Goal: Task Accomplishment & Management: Complete application form

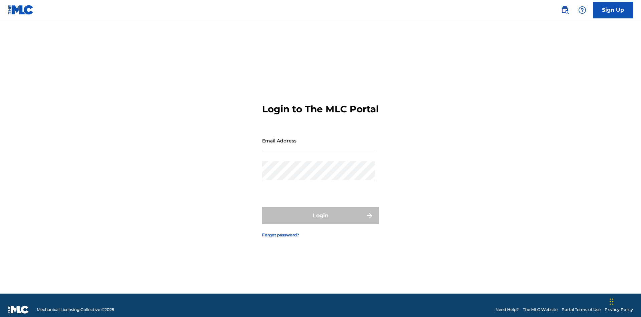
scroll to position [9, 0]
click at [319, 137] on input "Email Address" at bounding box center [318, 140] width 113 height 19
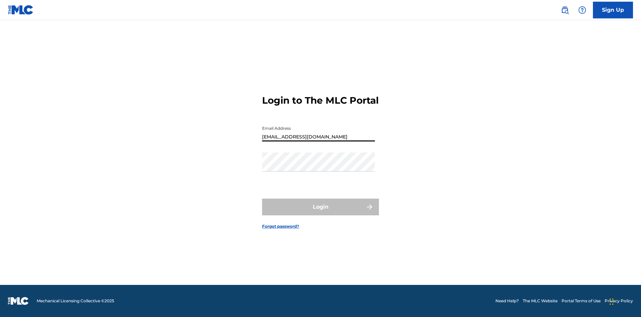
type input "[EMAIL_ADDRESS][DOMAIN_NAME]"
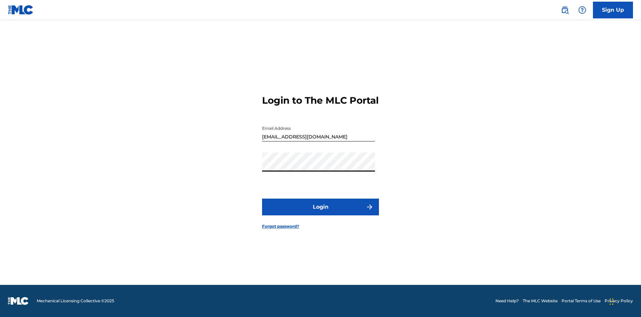
click at [321, 212] on button "Login" at bounding box center [320, 206] width 117 height 17
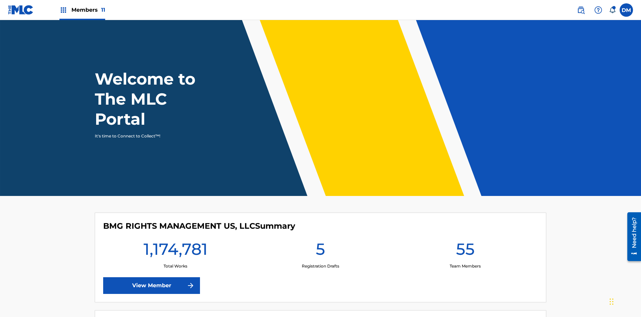
scroll to position [29, 0]
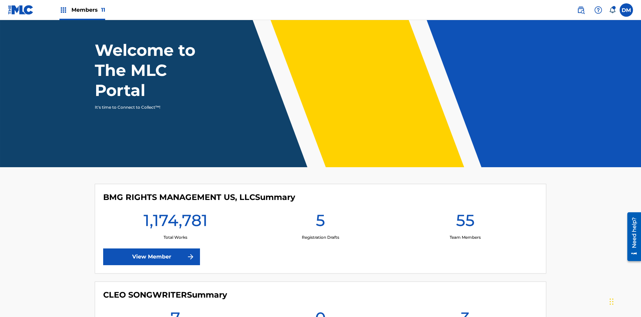
click at [82, 10] on span "Members 11" at bounding box center [88, 10] width 34 height 8
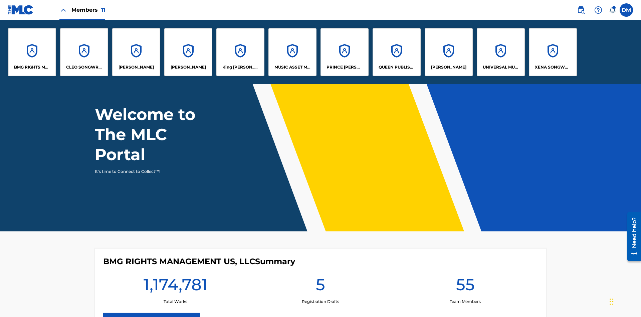
scroll to position [0, 0]
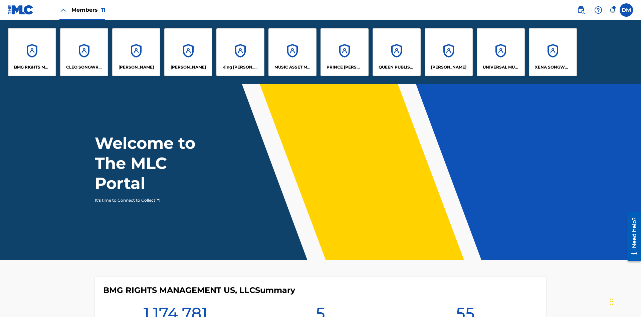
click at [501, 67] on p "UNIVERSAL MUSIC PUB GROUP" at bounding box center [501, 67] width 36 height 6
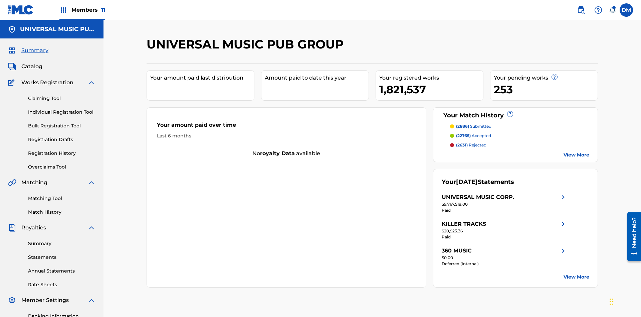
click at [62, 109] on link "Individual Registration Tool" at bounding box center [61, 112] width 67 height 7
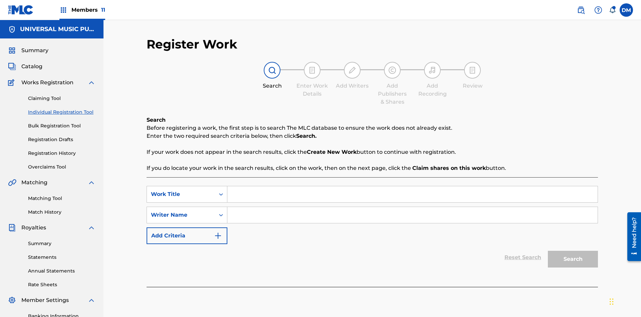
scroll to position [98, 0]
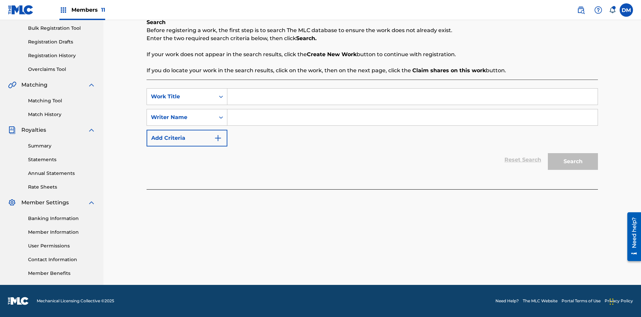
click at [412, 97] on input "Search Form" at bounding box center [412, 97] width 370 height 16
type input "My Favorite Dummy Music Work"
click at [412, 117] on input "Search Form" at bounding box center [412, 117] width 370 height 16
type input "QWERTYUIOP"
click at [573, 161] on button "Search" at bounding box center [573, 161] width 50 height 17
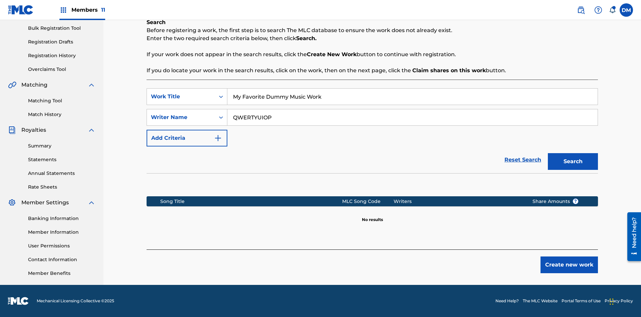
click at [569, 265] on button "Create new work" at bounding box center [569, 264] width 57 height 17
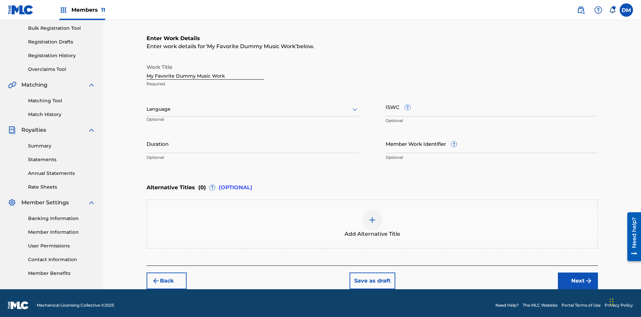
scroll to position [0, 0]
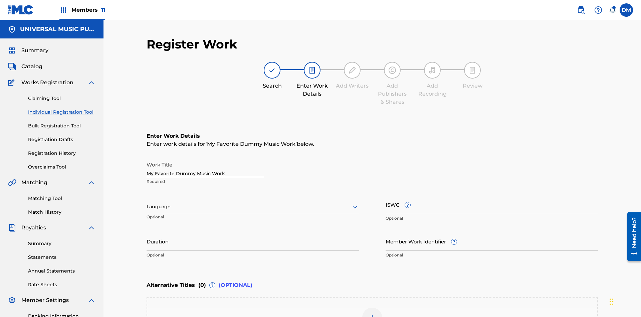
click at [253, 231] on input "Duration" at bounding box center [253, 240] width 212 height 19
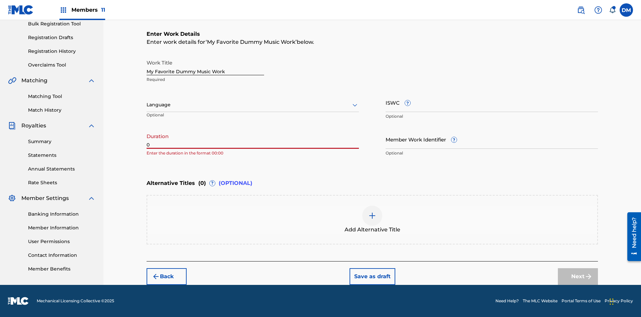
click at [253, 139] on input "0" at bounding box center [253, 139] width 212 height 19
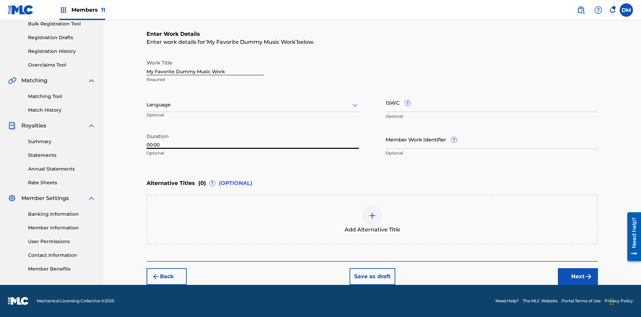
type input "00:00"
click at [355, 105] on icon at bounding box center [355, 105] width 8 height 8
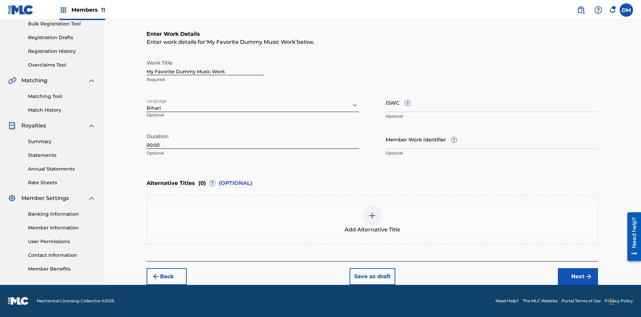
scroll to position [0, 0]
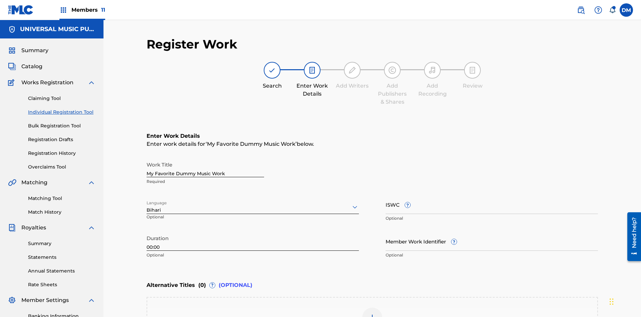
click at [492, 231] on input "Member Work Identifier ?" at bounding box center [492, 240] width 212 height 19
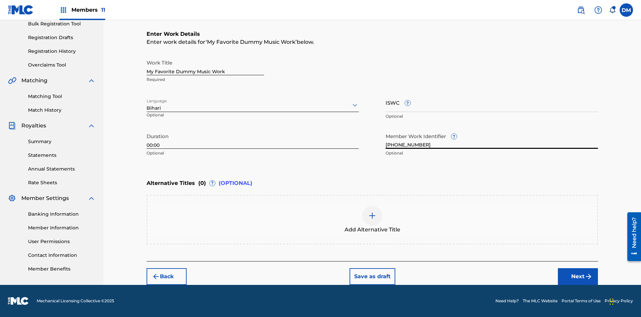
type input "[PHONE_NUMBER]"
click at [492, 102] on input "ISWC ?" at bounding box center [492, 102] width 212 height 19
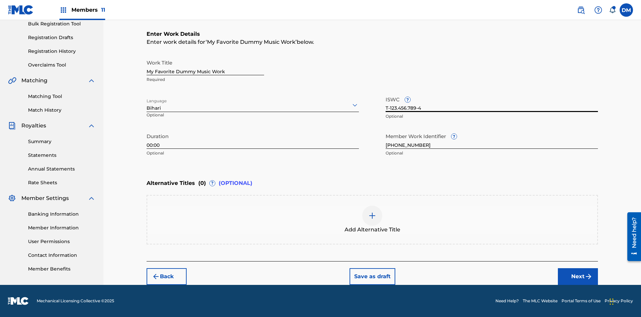
type input "T-123.456.789-4"
click at [372, 219] on img at bounding box center [372, 215] width 8 height 8
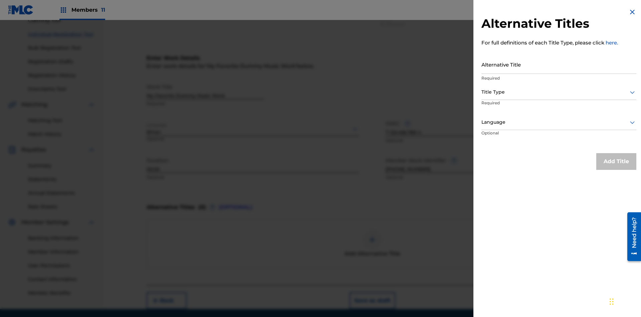
click at [559, 64] on input "Alternative Title" at bounding box center [559, 64] width 155 height 19
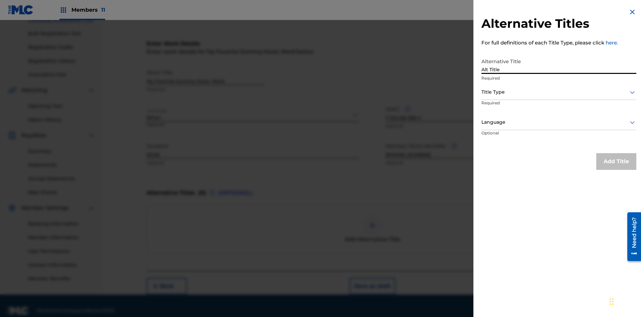
type input "Alt Title"
click at [559, 92] on div at bounding box center [559, 92] width 155 height 8
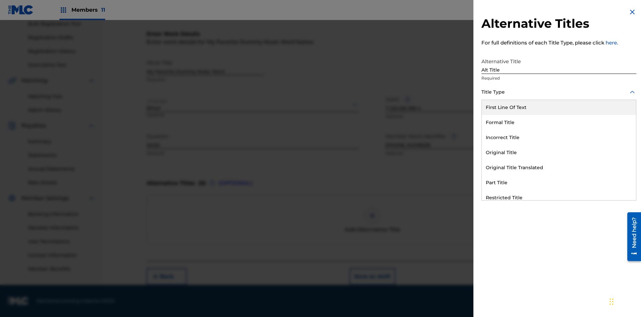
click at [559, 152] on div "Original Title" at bounding box center [559, 152] width 154 height 15
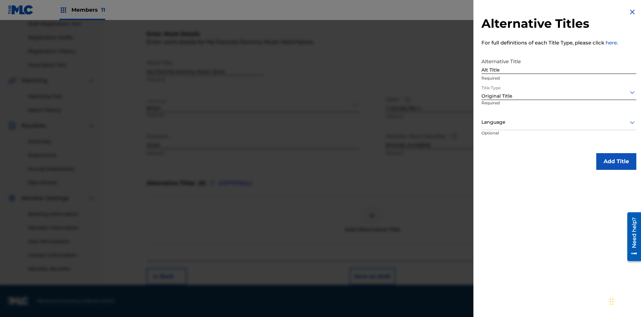
click at [559, 122] on div at bounding box center [559, 122] width 155 height 8
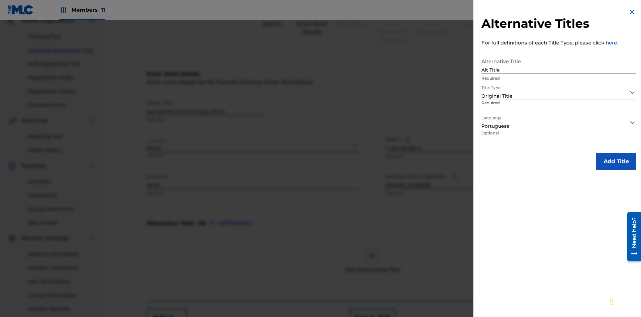
click at [617, 161] on button "Add Title" at bounding box center [617, 161] width 40 height 17
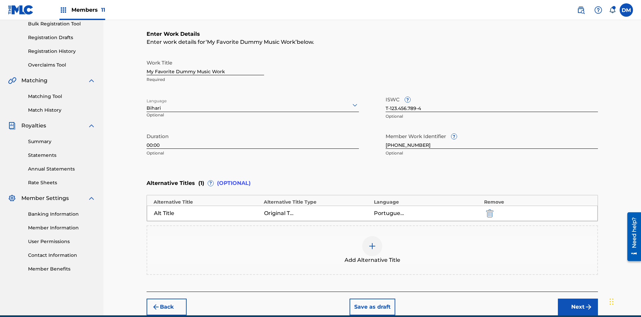
click at [372, 236] on div at bounding box center [372, 246] width 20 height 20
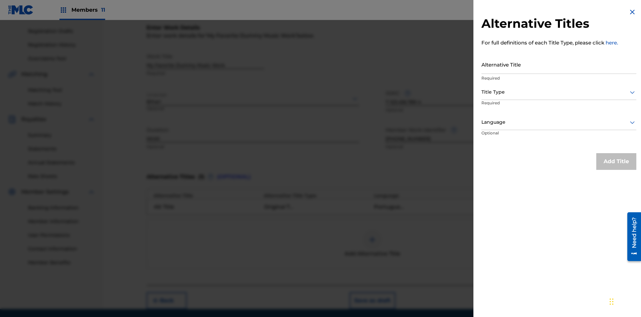
click at [559, 64] on input "Alternative Title" at bounding box center [559, 64] width 155 height 19
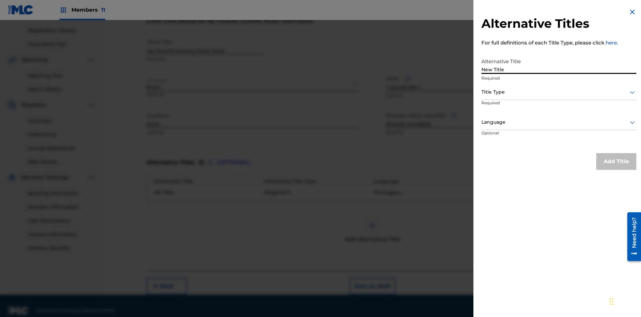
type input "New Title"
click at [559, 92] on div at bounding box center [559, 92] width 155 height 8
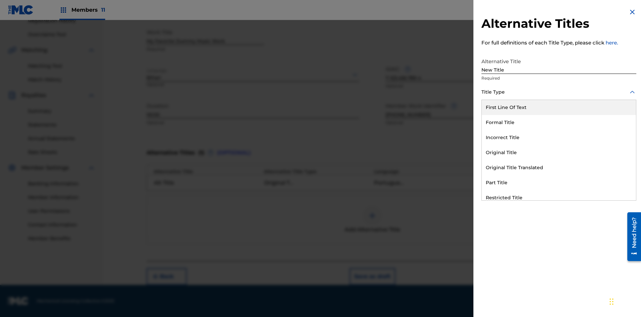
click at [559, 137] on div "Incorrect Title" at bounding box center [559, 137] width 154 height 15
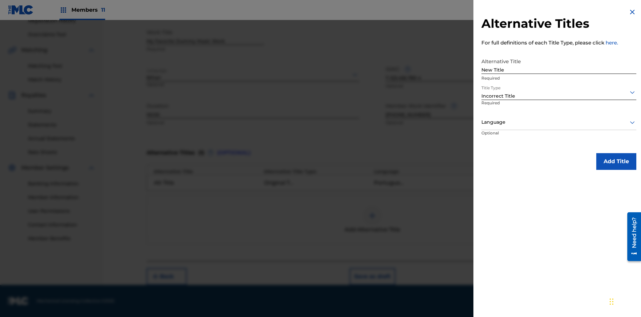
click at [559, 122] on div at bounding box center [559, 122] width 155 height 8
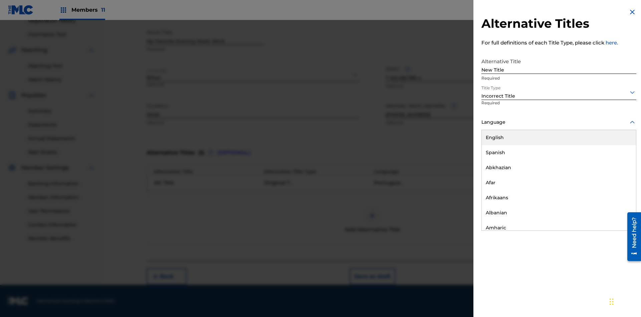
click at [559, 137] on div "English" at bounding box center [559, 137] width 154 height 15
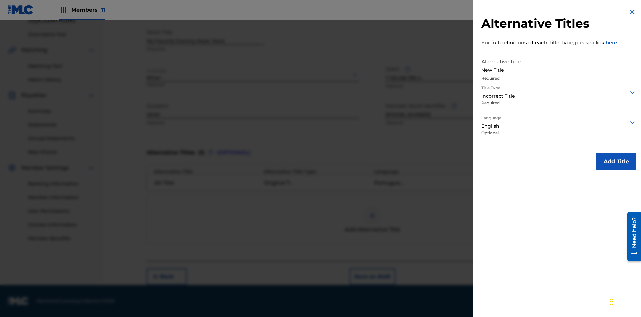
click at [617, 161] on button "Add Title" at bounding box center [617, 161] width 40 height 17
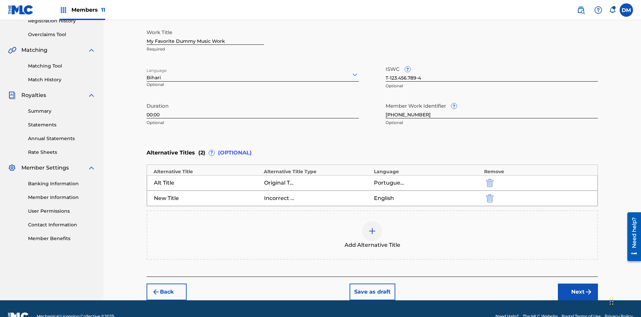
click at [489, 194] on img "submit" at bounding box center [489, 198] width 7 height 8
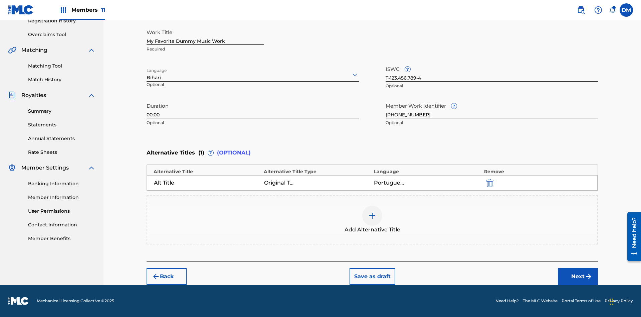
click at [372, 219] on div at bounding box center [372, 215] width 20 height 20
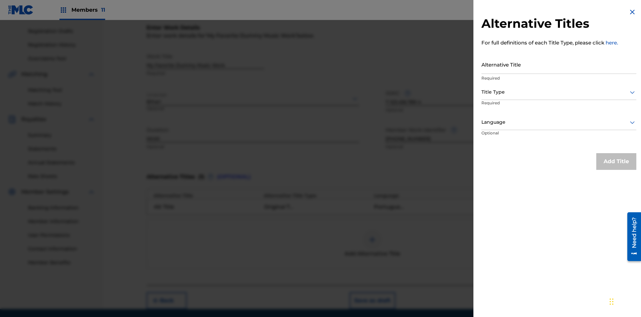
click at [559, 64] on input "Alternative Title" at bounding box center [559, 64] width 155 height 19
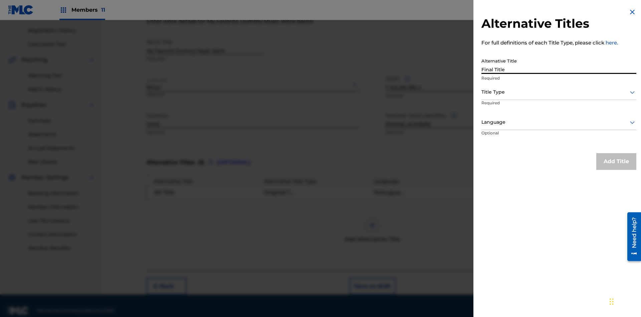
type input "Final Title"
click at [559, 92] on div at bounding box center [559, 92] width 155 height 8
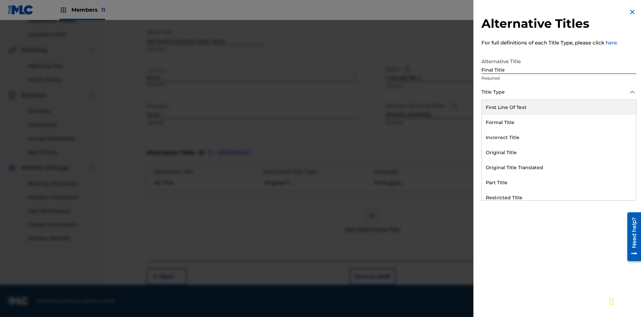
click at [559, 182] on div "Part Title" at bounding box center [559, 182] width 154 height 15
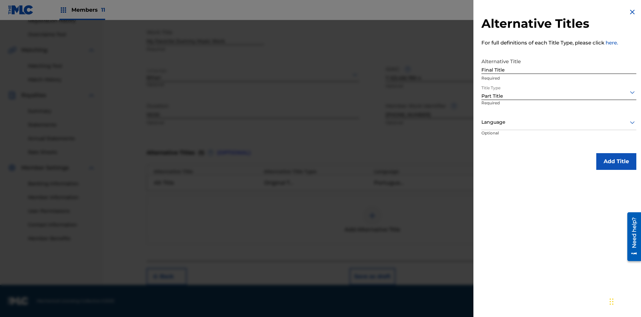
click at [559, 122] on div at bounding box center [559, 122] width 155 height 8
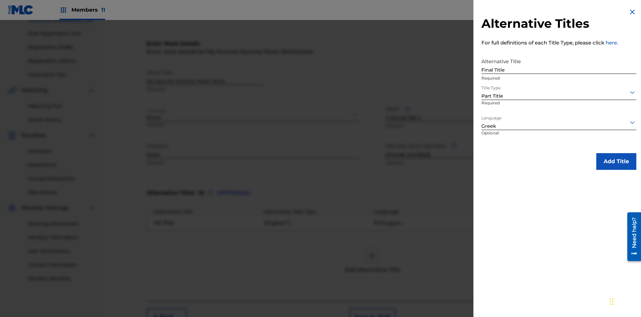
click at [617, 161] on button "Add Title" at bounding box center [617, 161] width 40 height 17
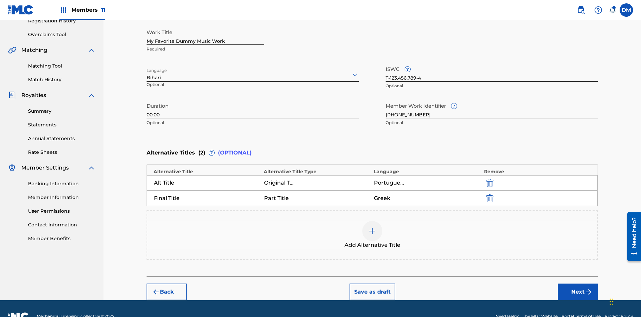
scroll to position [148, 0]
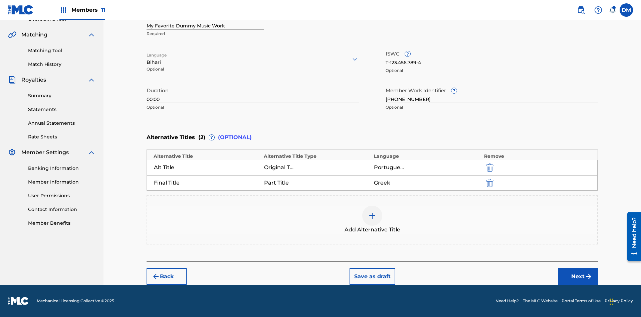
click at [578, 276] on button "Next" at bounding box center [578, 276] width 40 height 17
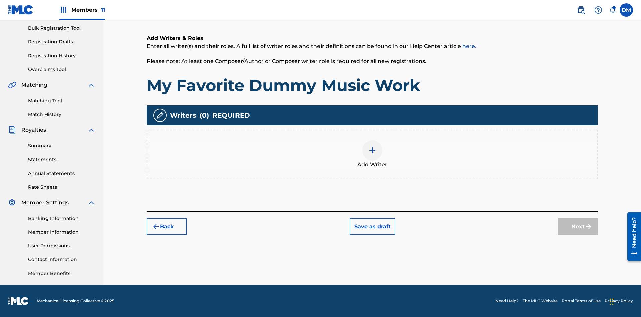
scroll to position [98, 0]
click at [372, 154] on img at bounding box center [372, 150] width 8 height 8
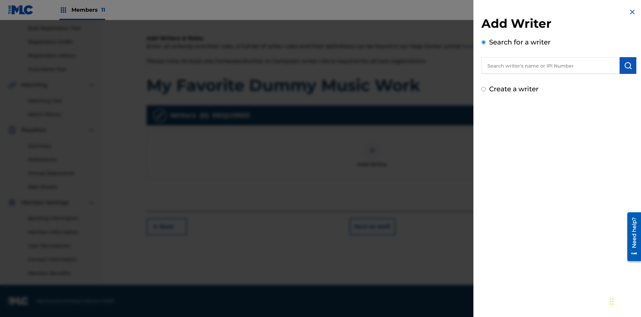
click at [551, 65] on input "text" at bounding box center [551, 65] width 138 height 17
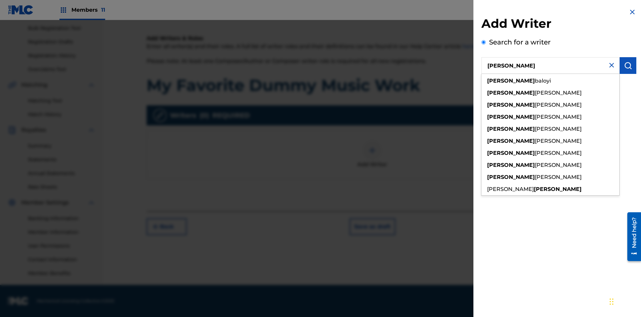
type input "[PERSON_NAME]"
click at [628, 65] on img "submit" at bounding box center [628, 65] width 8 height 8
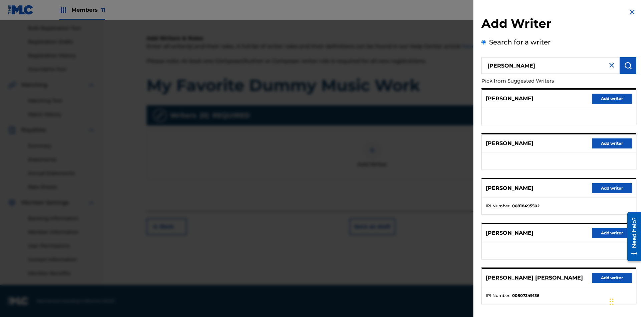
radio input "false"
radio input "true"
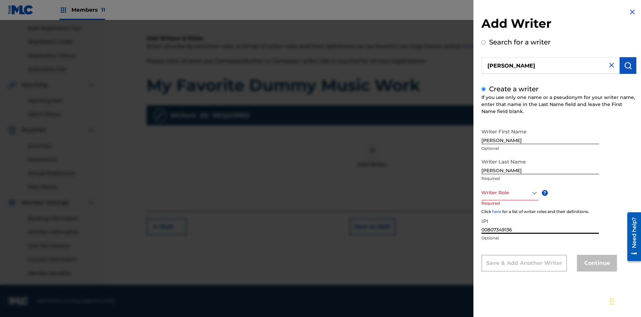
click at [510, 192] on div at bounding box center [510, 192] width 57 height 8
click at [596, 264] on button "Continue" at bounding box center [597, 263] width 40 height 17
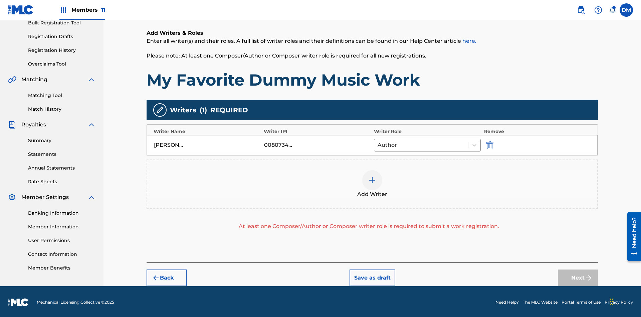
click at [489, 143] on img "submit" at bounding box center [489, 145] width 7 height 8
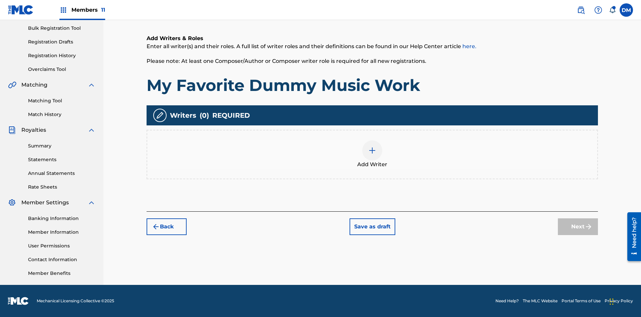
click at [372, 154] on img at bounding box center [372, 150] width 8 height 8
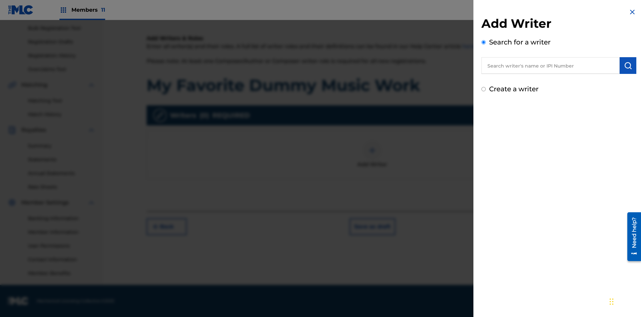
click at [551, 65] on input "text" at bounding box center [551, 65] width 138 height 17
type input "[PERSON_NAME]"
click at [628, 65] on img "submit" at bounding box center [628, 65] width 8 height 8
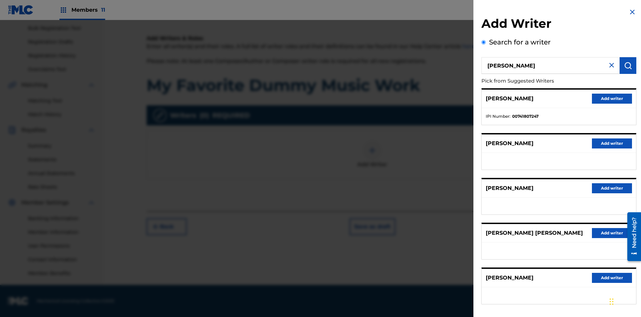
click at [612, 98] on button "Add writer" at bounding box center [612, 99] width 40 height 10
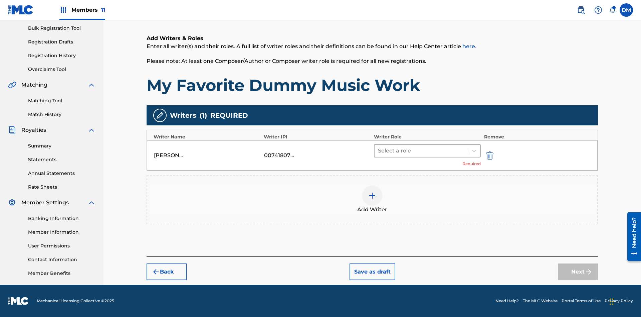
click at [379, 150] on input "text" at bounding box center [378, 151] width 1 height 8
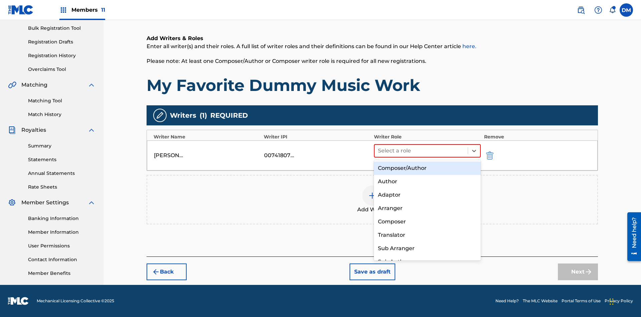
click at [427, 234] on div "Translator" at bounding box center [427, 234] width 107 height 13
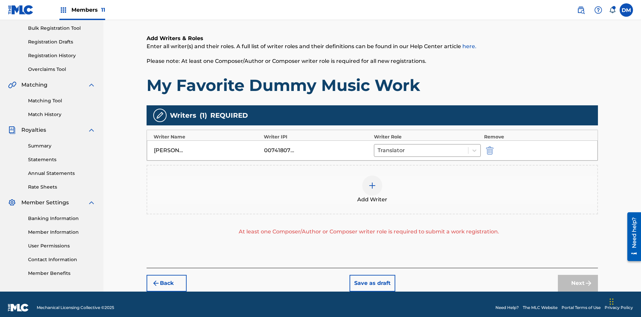
click at [372, 183] on div at bounding box center [372, 185] width 20 height 20
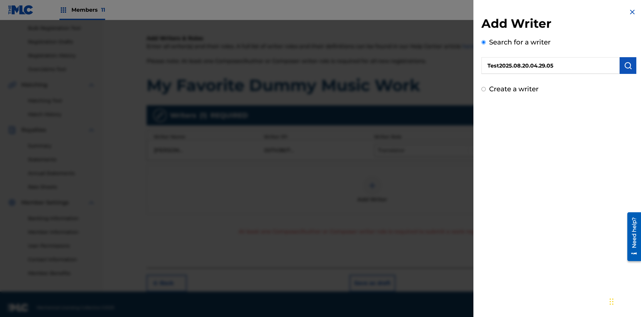
scroll to position [104, 0]
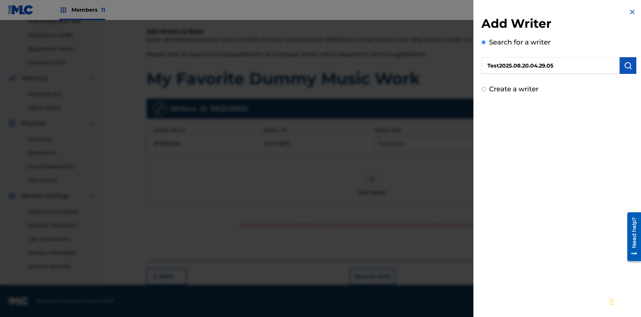
type input "Test2025.08.20.04.29.05"
click at [628, 65] on img "submit" at bounding box center [628, 65] width 8 height 8
click at [484, 118] on input "Create a writer" at bounding box center [484, 117] width 4 height 4
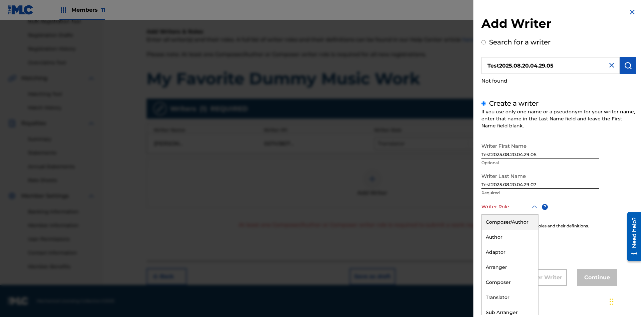
click at [510, 282] on div "Composer" at bounding box center [510, 282] width 56 height 15
click at [540, 239] on input "IPI" at bounding box center [541, 238] width 118 height 19
click at [596, 278] on button "Continue" at bounding box center [597, 277] width 40 height 17
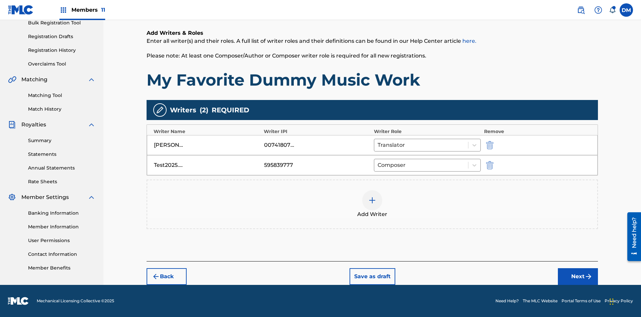
click at [578, 276] on button "Next" at bounding box center [578, 276] width 40 height 17
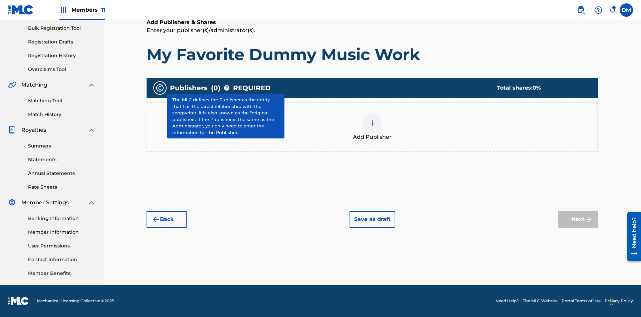
click at [372, 123] on img at bounding box center [372, 123] width 8 height 8
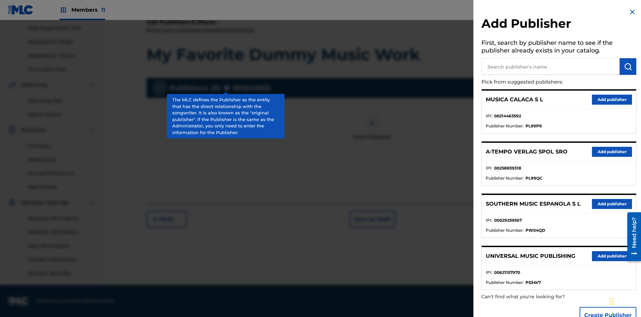
click at [551, 66] on input "text" at bounding box center [551, 66] width 138 height 17
click at [628, 66] on img "submit" at bounding box center [628, 66] width 8 height 8
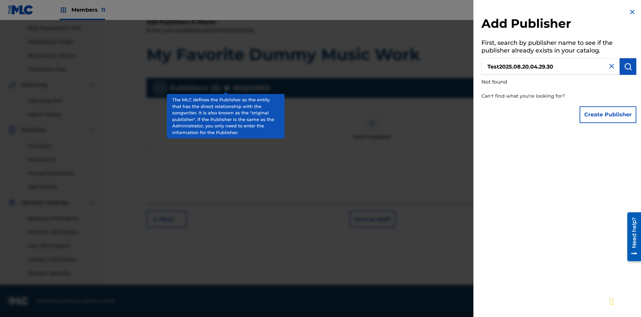
click at [609, 114] on button "Create Publisher" at bounding box center [608, 114] width 57 height 17
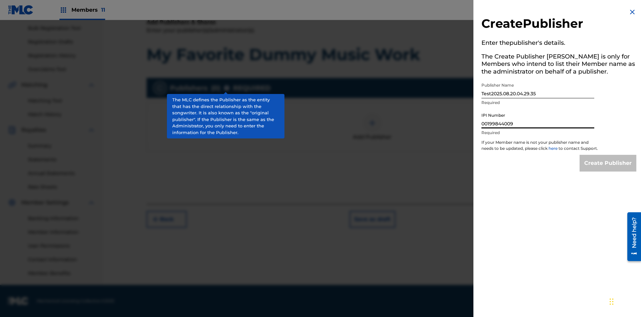
click at [609, 169] on input "Create Publisher" at bounding box center [608, 163] width 57 height 17
click at [609, 155] on input "Create Publisher" at bounding box center [608, 163] width 57 height 17
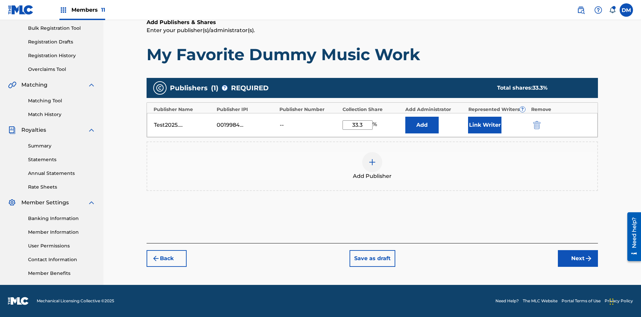
type input "33.3"
click at [485, 125] on button "Link Writer" at bounding box center [484, 125] width 33 height 17
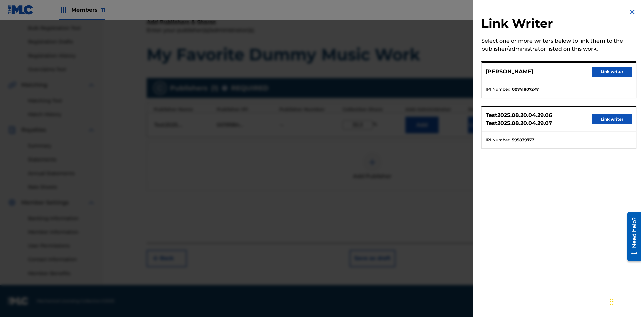
click at [612, 71] on button "Link writer" at bounding box center [612, 71] width 40 height 10
click at [485, 133] on button "Link Writer" at bounding box center [484, 125] width 33 height 17
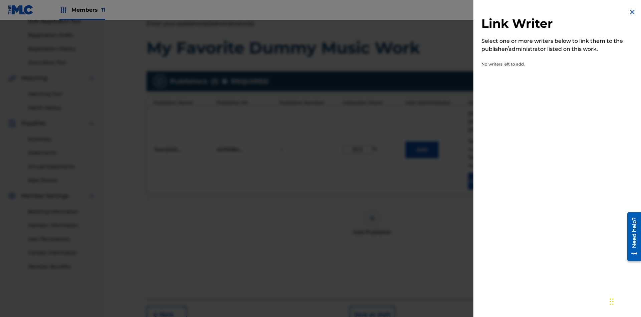
click at [633, 12] on img at bounding box center [633, 12] width 8 height 8
click at [372, 214] on img at bounding box center [372, 218] width 8 height 8
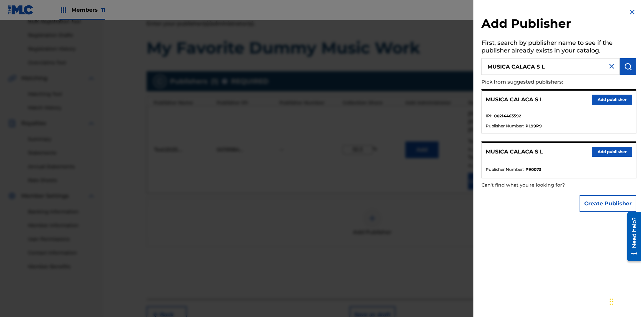
click at [609, 203] on button "Create Publisher" at bounding box center [608, 203] width 57 height 17
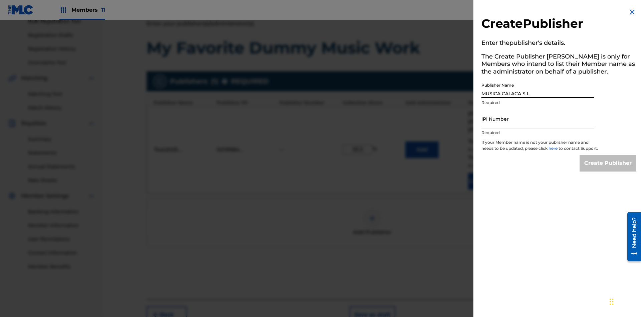
click at [538, 119] on input "IPI Number" at bounding box center [538, 118] width 113 height 19
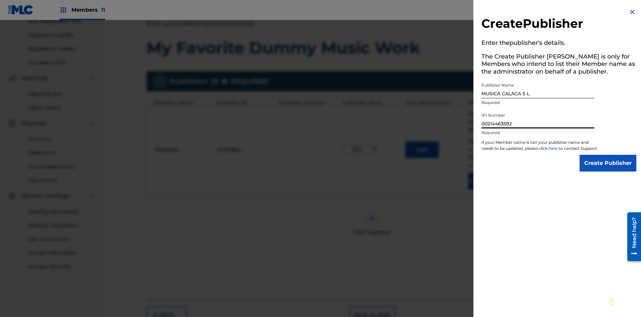
click at [609, 169] on input "Create Publisher" at bounding box center [608, 163] width 57 height 17
click at [609, 155] on input "Create Publisher" at bounding box center [608, 163] width 57 height 17
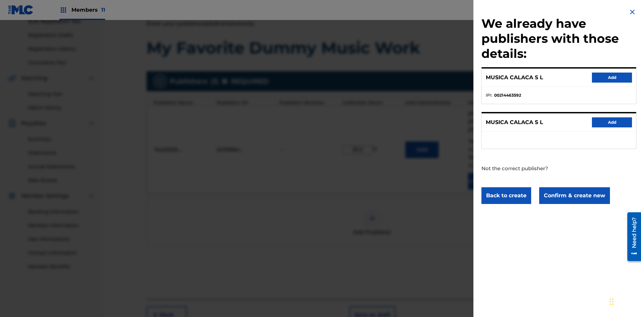
click at [574, 195] on button "Confirm & create new" at bounding box center [574, 195] width 71 height 17
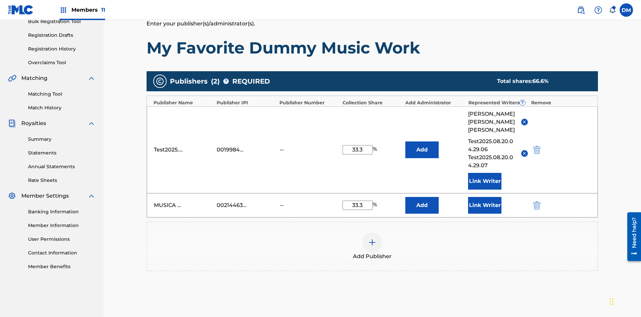
type input "33.3"
click at [485, 197] on button "Link Writer" at bounding box center [484, 205] width 33 height 17
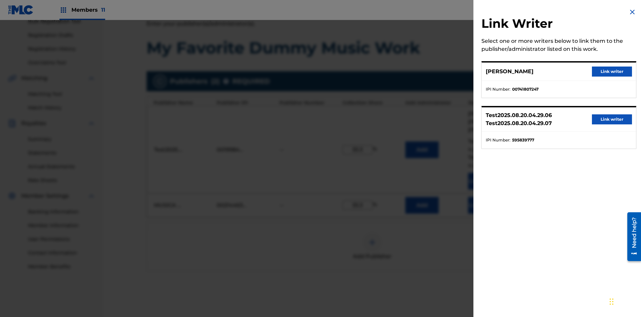
click at [612, 71] on button "Link writer" at bounding box center [612, 71] width 40 height 10
click at [485, 197] on button "Link Writer" at bounding box center [484, 205] width 33 height 17
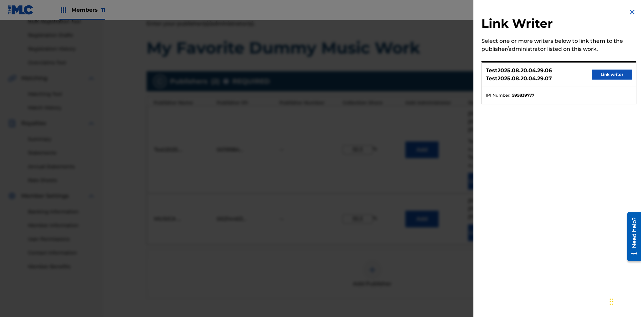
click at [612, 74] on button "Link writer" at bounding box center [612, 74] width 40 height 10
click at [485, 224] on button "Link Writer" at bounding box center [484, 232] width 33 height 17
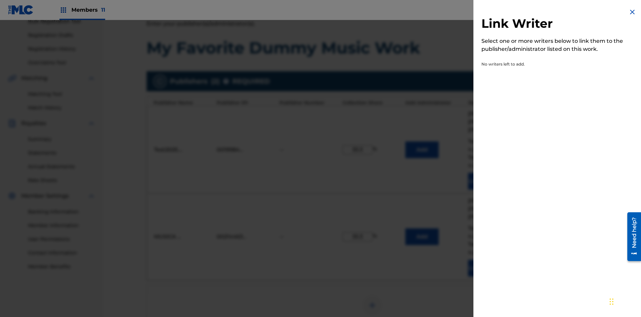
click at [633, 12] on img at bounding box center [633, 12] width 8 height 8
click at [372, 301] on img at bounding box center [372, 305] width 8 height 8
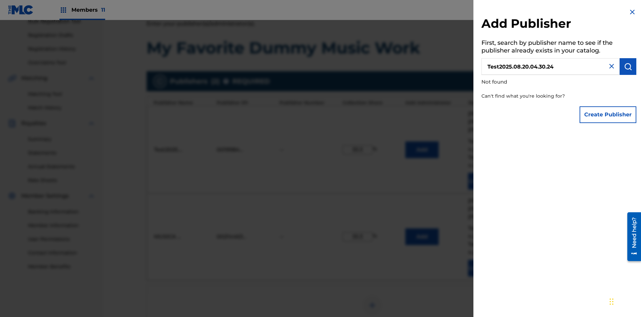
click at [609, 114] on button "Create Publisher" at bounding box center [608, 114] width 57 height 17
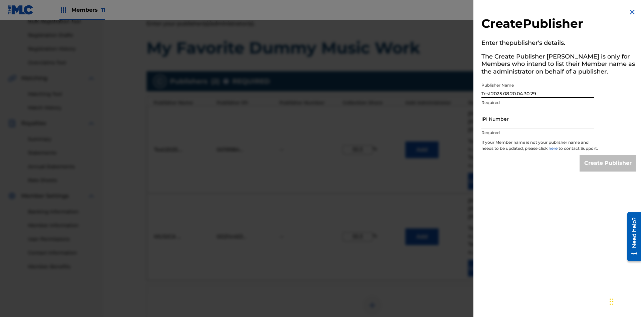
click at [538, 119] on input "IPI Number" at bounding box center [538, 118] width 113 height 19
click at [609, 169] on input "Create Publisher" at bounding box center [608, 163] width 57 height 17
click at [609, 155] on input "Create Publisher" at bounding box center [608, 163] width 57 height 17
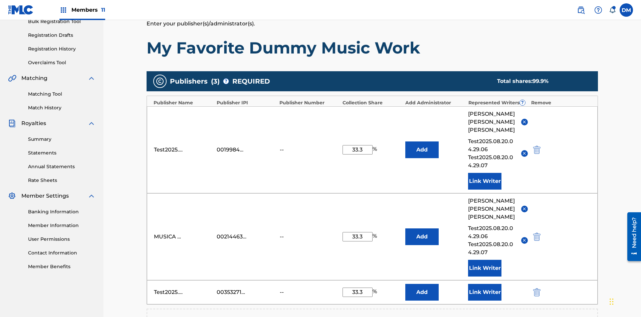
click at [485, 284] on button "Link Writer" at bounding box center [484, 292] width 33 height 17
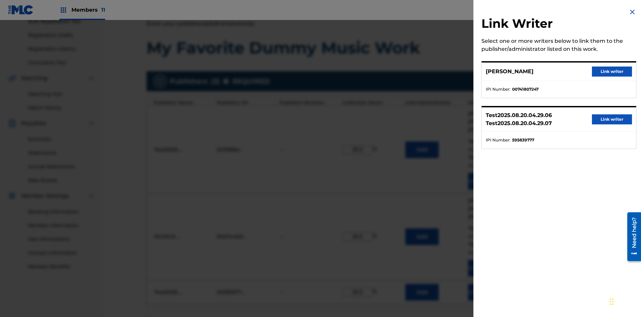
click at [612, 71] on button "Link writer" at bounding box center [612, 71] width 40 height 10
click at [485, 284] on button "Link Writer" at bounding box center [484, 292] width 33 height 17
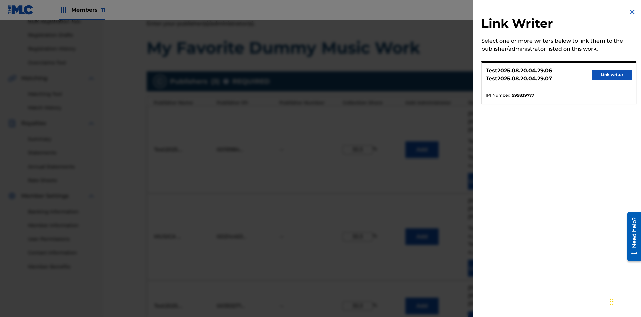
click at [612, 74] on button "Link writer" at bounding box center [612, 74] width 40 height 10
click at [485, 311] on button "Link Writer" at bounding box center [484, 319] width 33 height 17
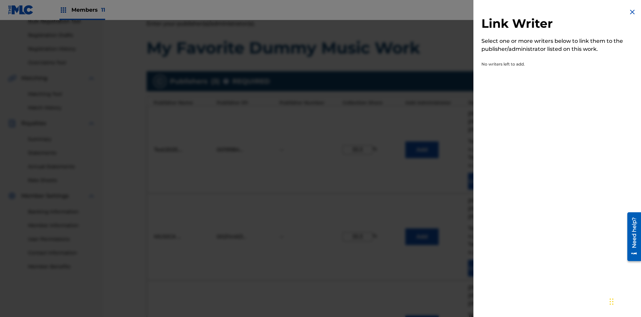
click at [633, 12] on img at bounding box center [633, 12] width 8 height 8
click at [536, 316] on img "submit" at bounding box center [536, 323] width 7 height 8
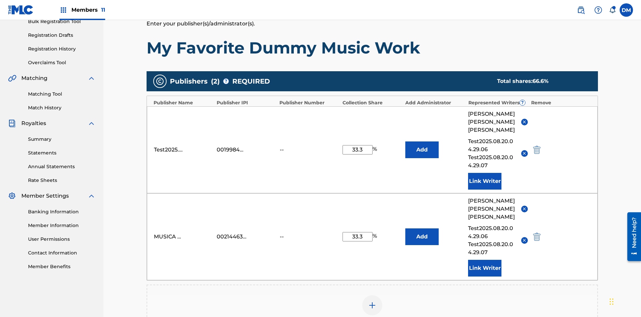
click at [372, 301] on img at bounding box center [372, 305] width 8 height 8
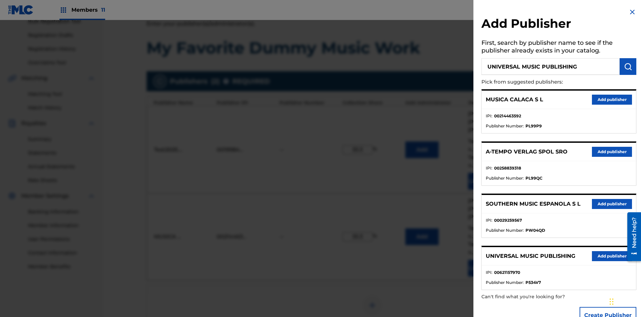
type input "UNIVERSAL MUSIC PUBLISHING"
click at [628, 66] on img "submit" at bounding box center [628, 66] width 8 height 8
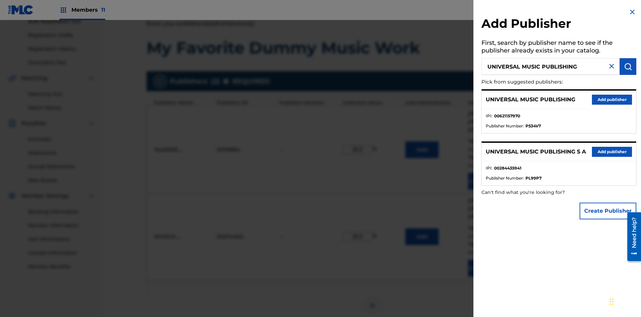
scroll to position [213, 0]
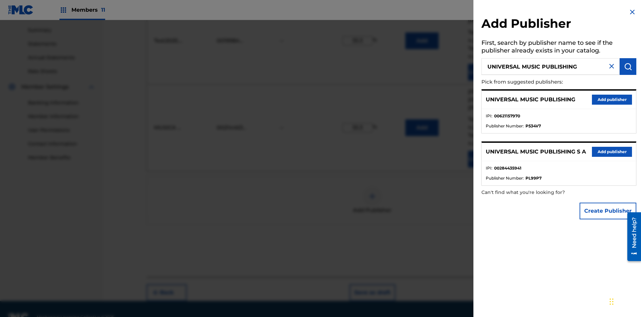
click at [612, 99] on button "Add publisher" at bounding box center [612, 100] width 40 height 10
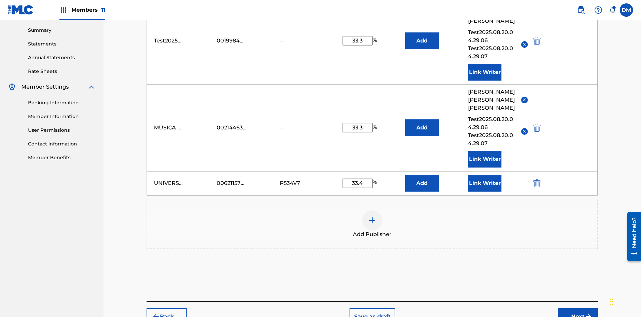
type input "33.4"
click at [485, 175] on button "Link Writer" at bounding box center [484, 183] width 33 height 17
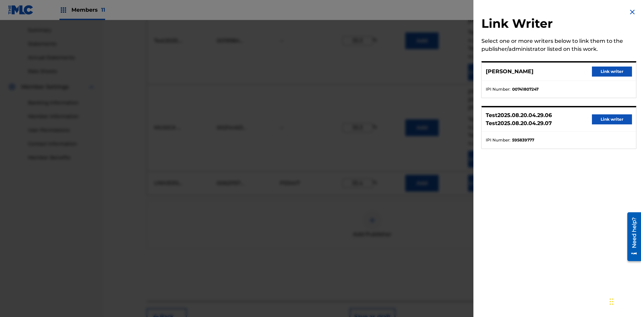
click at [612, 71] on button "Link writer" at bounding box center [612, 71] width 40 height 10
click at [485, 175] on button "Link Writer" at bounding box center [484, 183] width 33 height 17
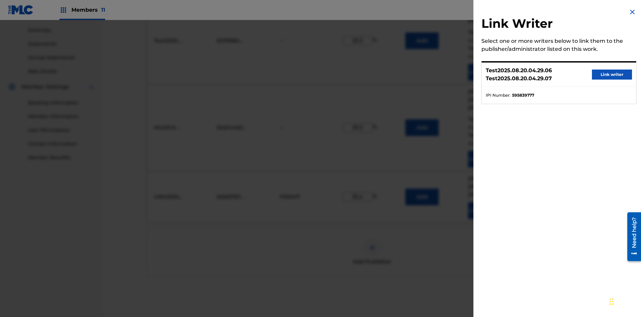
click at [612, 74] on button "Link writer" at bounding box center [612, 74] width 40 height 10
click at [485, 202] on button "Link Writer" at bounding box center [484, 210] width 33 height 17
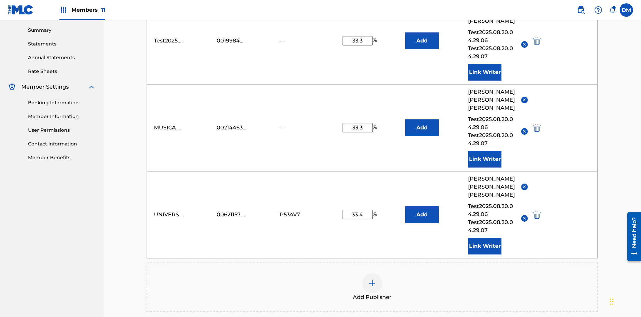
click at [422, 48] on button "Add" at bounding box center [421, 40] width 33 height 17
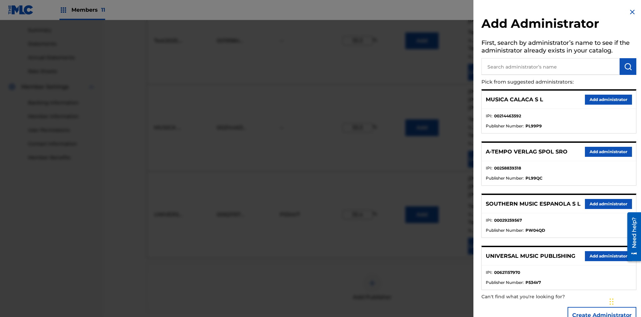
click at [551, 66] on input "text" at bounding box center [551, 66] width 138 height 17
type input "Test2025.08.20.04.31.23"
click at [628, 66] on img "submit" at bounding box center [628, 66] width 8 height 8
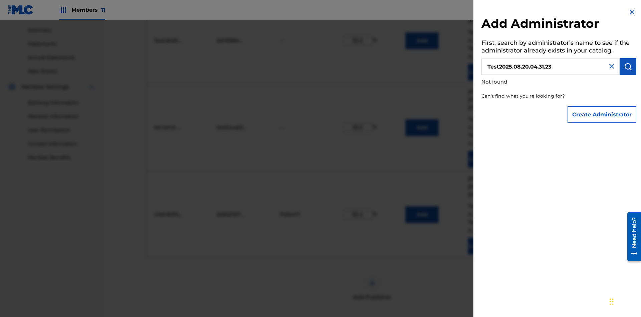
click at [603, 114] on button "Create Administrator" at bounding box center [602, 114] width 69 height 17
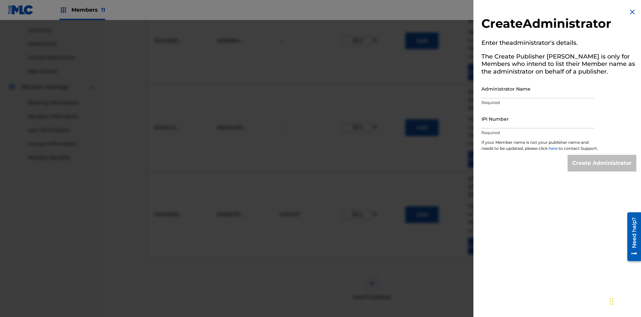
click at [538, 89] on input "Administrator Name" at bounding box center [538, 88] width 113 height 19
click at [538, 119] on input "IPI Number" at bounding box center [538, 118] width 113 height 19
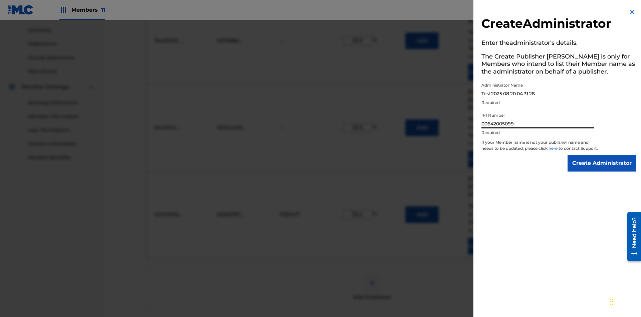
click at [603, 169] on input "Create Administrator" at bounding box center [602, 163] width 69 height 17
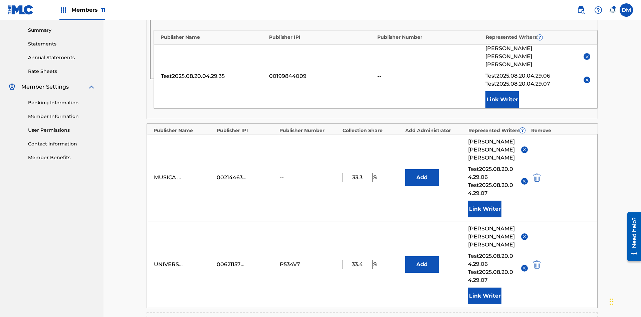
type input "33.3"
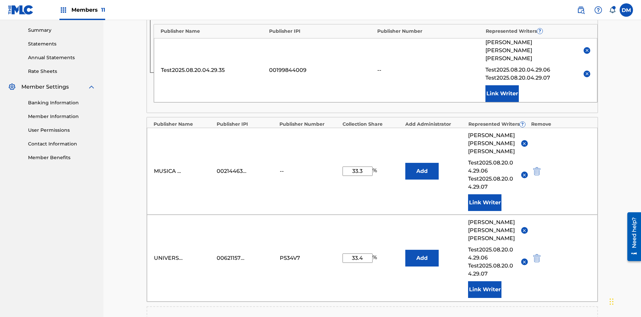
click at [511, 10] on img "submit" at bounding box center [511, 6] width 7 height 8
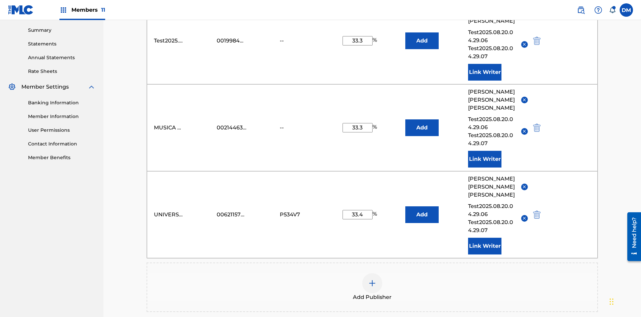
type input "33.3"
click at [422, 48] on button "Add" at bounding box center [421, 40] width 33 height 17
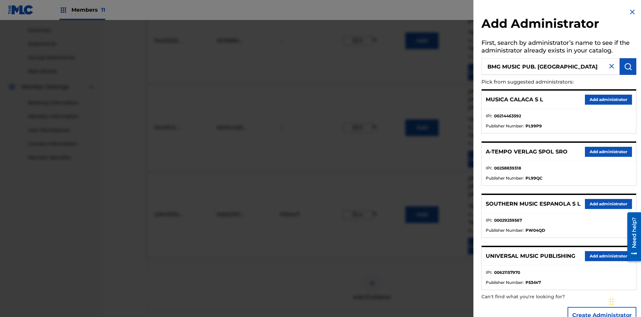
click at [628, 66] on img "submit" at bounding box center [628, 66] width 8 height 8
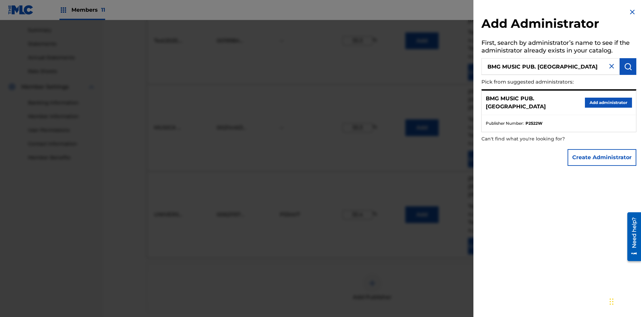
click at [603, 157] on button "Create Administrator" at bounding box center [602, 157] width 69 height 17
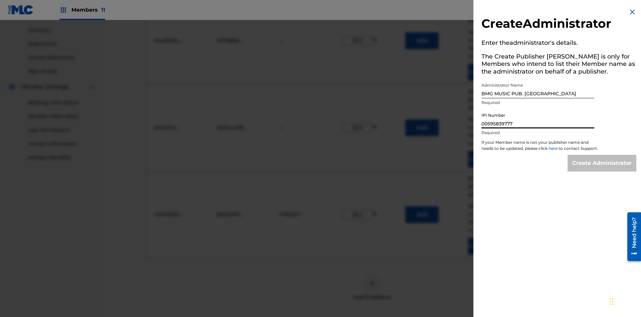
click at [603, 169] on input "Create Administrator" at bounding box center [602, 163] width 69 height 17
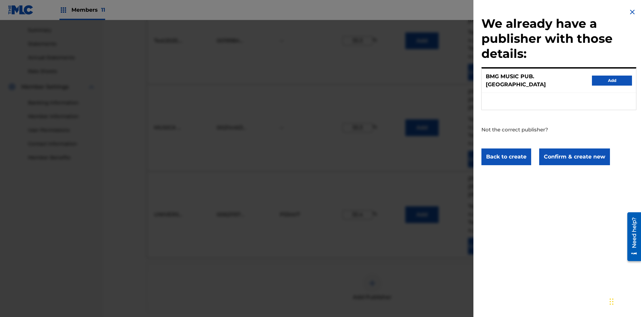
click at [574, 150] on button "Confirm & create new" at bounding box center [574, 156] width 71 height 17
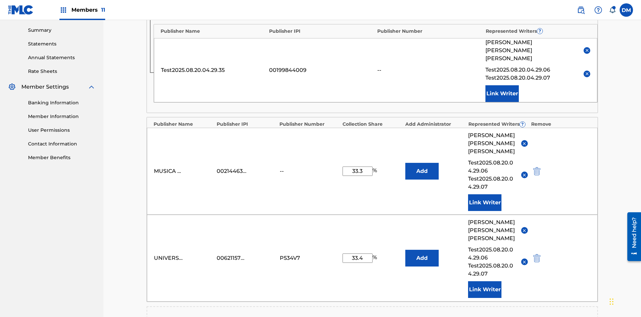
click at [511, 10] on img "submit" at bounding box center [511, 6] width 7 height 8
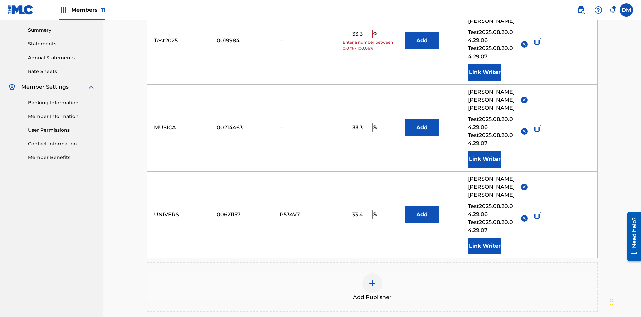
type input "33.3"
click at [422, 48] on button "Add" at bounding box center [421, 40] width 33 height 17
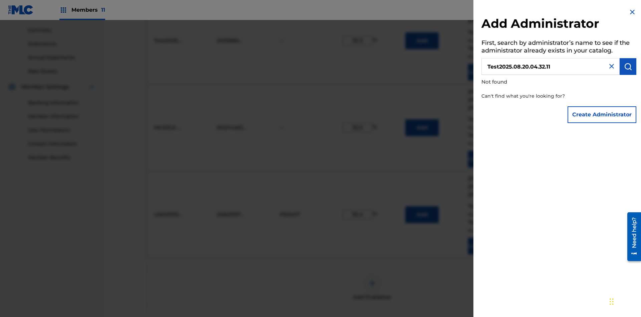
click at [603, 114] on button "Create Administrator" at bounding box center [602, 114] width 69 height 17
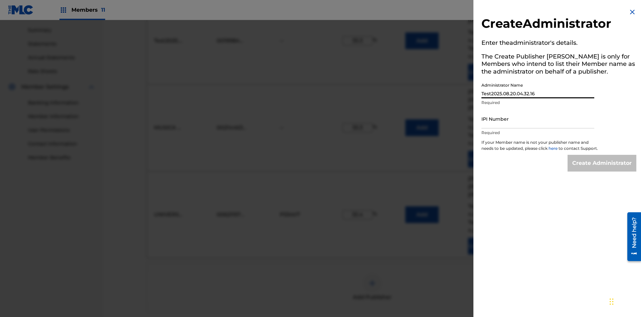
click at [538, 119] on input "IPI Number" at bounding box center [538, 118] width 113 height 19
click at [603, 169] on input "Create Administrator" at bounding box center [602, 163] width 69 height 17
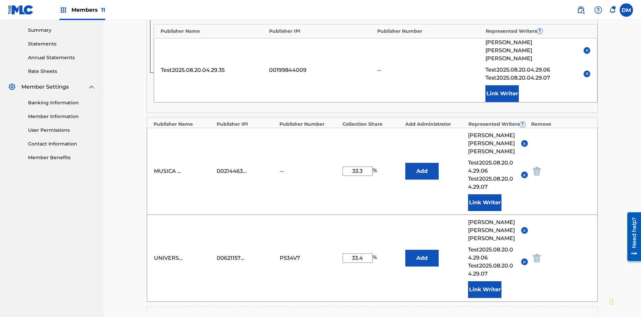
click at [511, 10] on img "submit" at bounding box center [511, 6] width 7 height 8
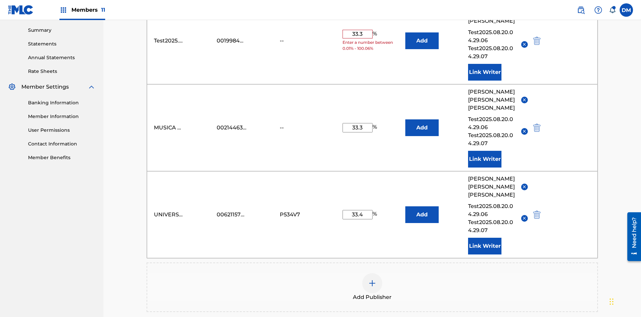
type input "33.3"
click at [422, 48] on button "Add" at bounding box center [421, 40] width 33 height 17
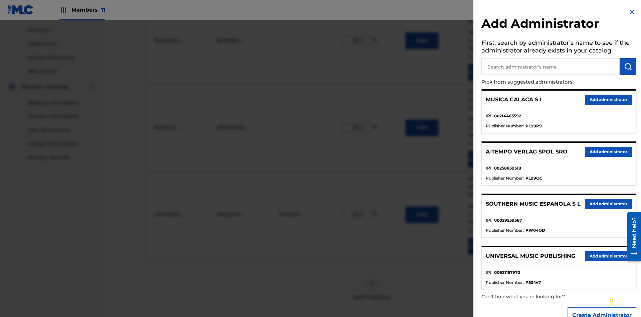
click at [551, 66] on input "text" at bounding box center [551, 66] width 138 height 17
type input "[GEOGRAPHIC_DATA]"
click at [628, 66] on img "submit" at bounding box center [628, 66] width 8 height 8
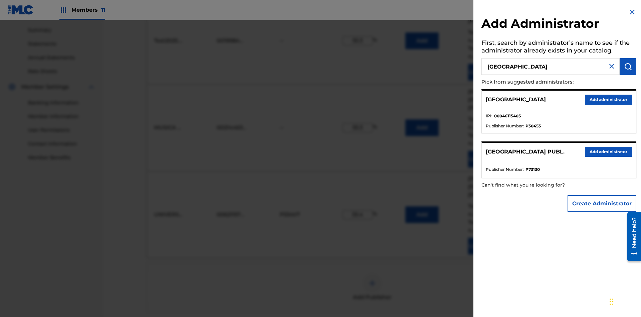
click at [608, 99] on button "Add administrator" at bounding box center [608, 100] width 47 height 10
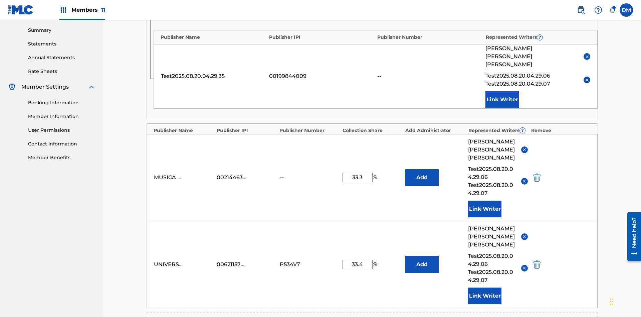
type input "33.3"
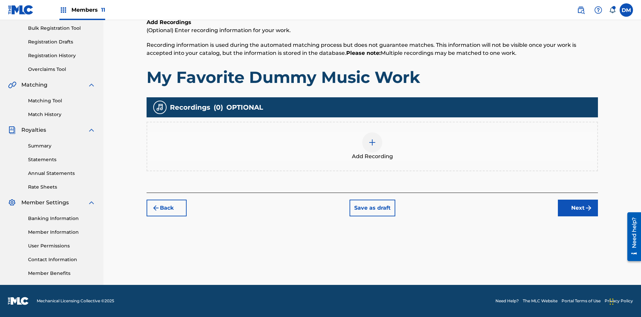
click at [372, 146] on img at bounding box center [372, 142] width 8 height 8
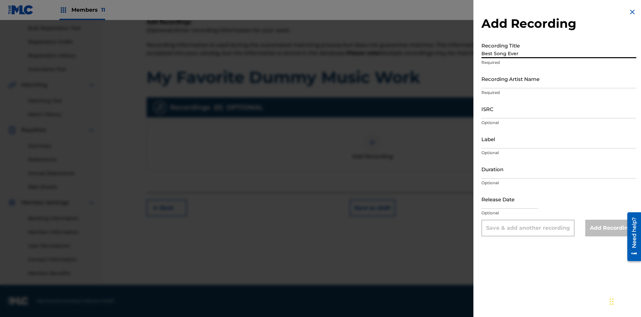
type input "Best Song Ever"
click at [559, 78] on input "Recording Artist Name" at bounding box center [559, 78] width 155 height 19
type input "[PERSON_NAME]"
click at [559, 109] on input "ISRC" at bounding box center [559, 108] width 155 height 19
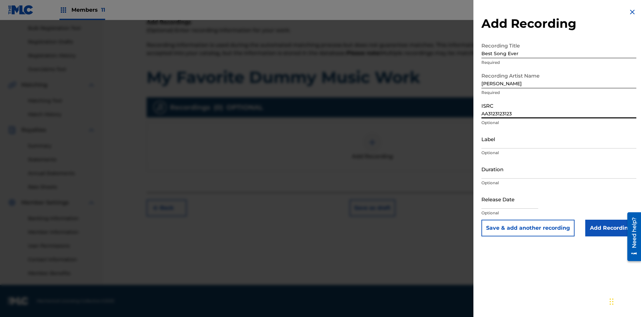
type input "AA3123123123"
click at [559, 139] on input "Label" at bounding box center [559, 138] width 155 height 19
type input "The Label"
click at [559, 169] on input "Duration" at bounding box center [559, 168] width 155 height 19
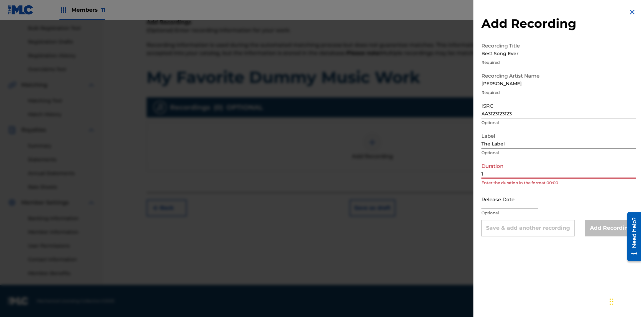
click at [559, 169] on input "1" at bounding box center [559, 168] width 155 height 19
type input "12:25"
click at [515, 199] on input "text" at bounding box center [510, 198] width 57 height 19
select select "3"
select select "2021"
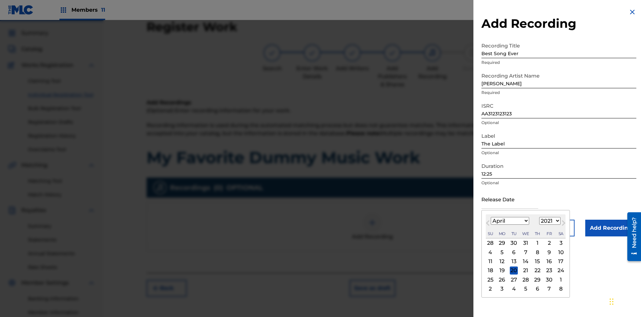
click at [549, 221] on select "1900 1901 1902 1903 1904 1905 1906 1907 1908 1909 1910 1911 1912 1913 1914 1915…" at bounding box center [549, 221] width 21 height 8
click at [537, 243] on div "1" at bounding box center [538, 243] width 8 height 8
type input "[DATE]"
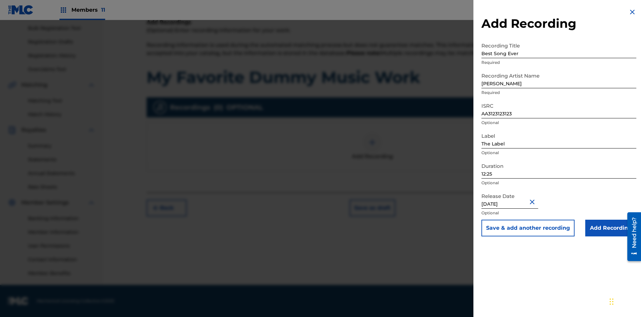
click at [611, 228] on input "Add Recording" at bounding box center [611, 227] width 51 height 17
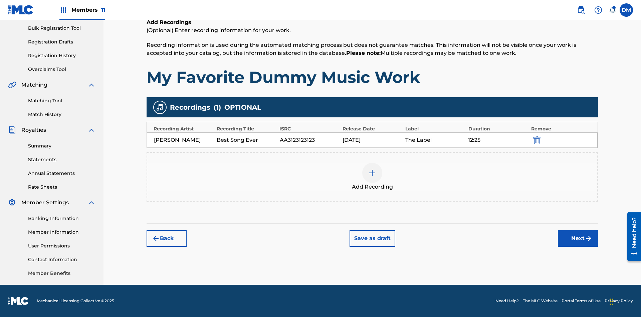
click at [372, 177] on div at bounding box center [372, 173] width 20 height 20
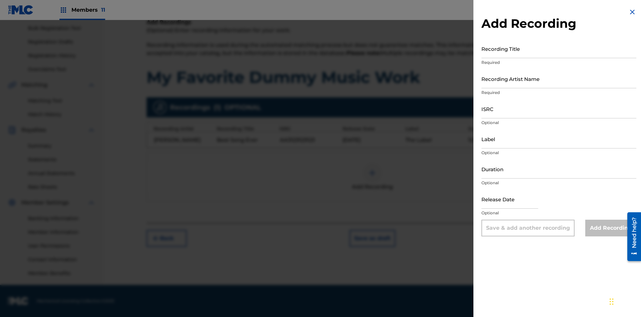
click at [559, 48] on input "Recording Title" at bounding box center [559, 48] width 155 height 19
type input "Even Better song"
click at [559, 78] on input "Recording Artist Name" at bounding box center [559, 78] width 155 height 19
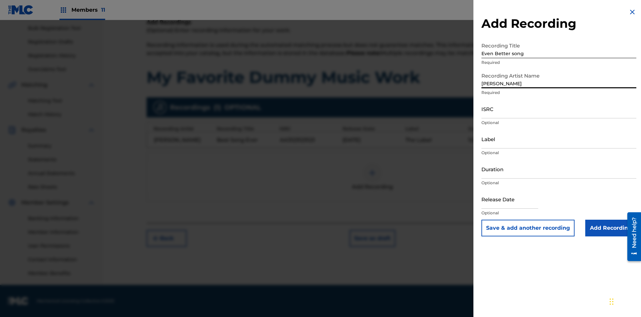
type input "[PERSON_NAME]"
click at [559, 109] on input "ISRC" at bounding box center [559, 108] width 155 height 19
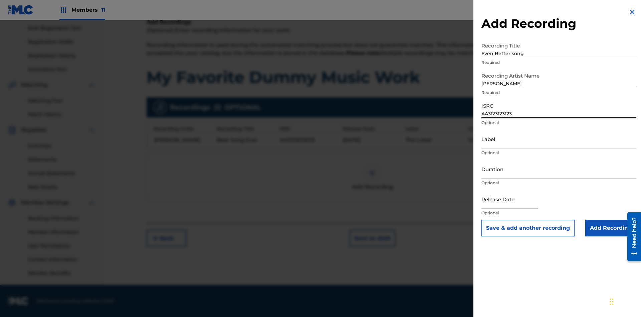
type input "AA3123123123"
click at [559, 139] on input "Label" at bounding box center [559, 138] width 155 height 19
type input "New Label"
click at [559, 169] on input "Duration" at bounding box center [559, 168] width 155 height 19
type input "1"
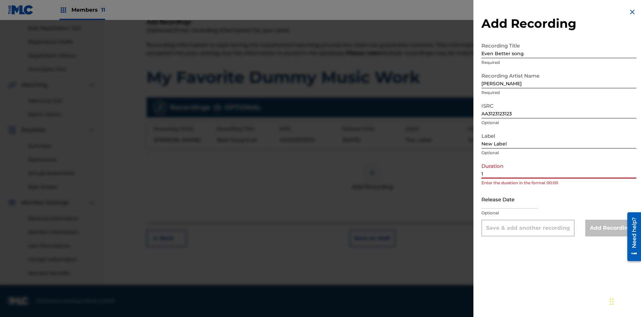
click at [559, 169] on input "1" at bounding box center [559, 168] width 155 height 19
click at [515, 199] on input "text" at bounding box center [510, 198] width 57 height 19
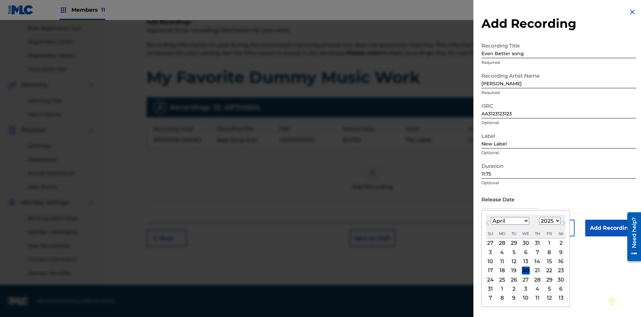
click at [549, 221] on select "1900 1901 1902 1903 1904 1905 1906 1907 1908 1909 1910 1911 1912 1913 1914 1915…" at bounding box center [549, 221] width 21 height 8
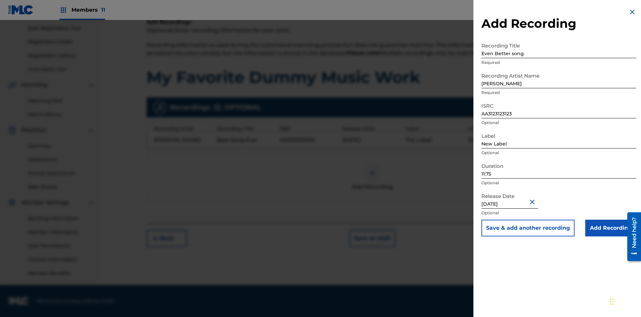
click at [611, 228] on input "Add Recording" at bounding box center [611, 227] width 51 height 17
click at [372, 177] on div at bounding box center [372, 173] width 20 height 20
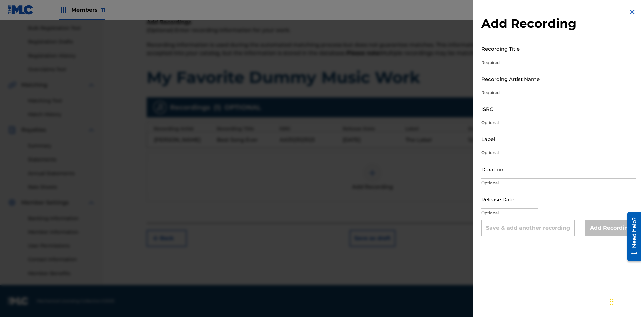
click at [559, 48] on input "Recording Title" at bounding box center [559, 48] width 155 height 19
type input "Smells Like Teen Spirit"
click at [559, 78] on input "Recording Artist Name" at bounding box center [559, 78] width 155 height 19
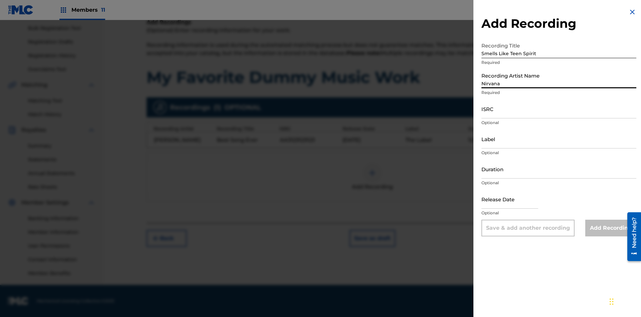
type input "Nirvana"
click at [559, 109] on input "ISRC" at bounding box center [559, 108] width 155 height 19
type input "AA3123123123"
click at [559, 139] on input "Label" at bounding box center [559, 138] width 155 height 19
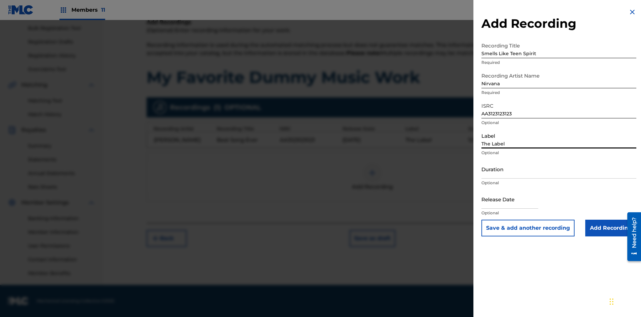
click at [559, 169] on input "Duration" at bounding box center [559, 168] width 155 height 19
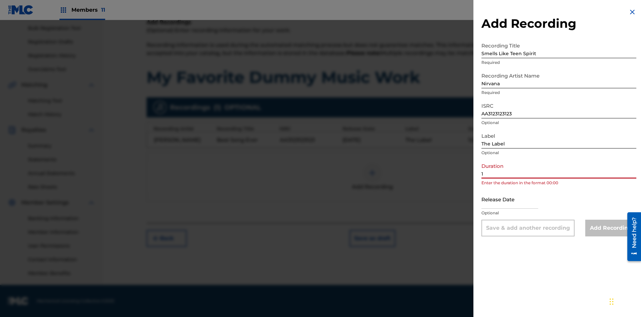
click at [559, 169] on input "1" at bounding box center [559, 168] width 155 height 19
click at [515, 199] on input "text" at bounding box center [510, 198] width 57 height 19
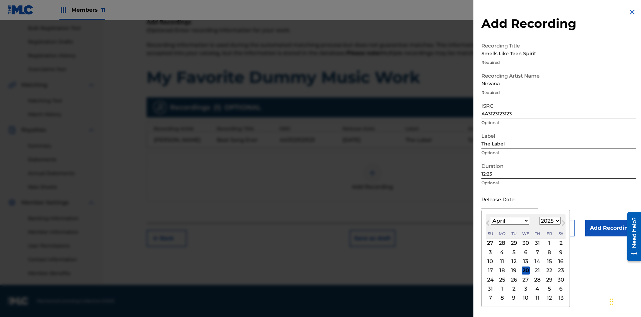
click at [549, 221] on select "1900 1901 1902 1903 1904 1905 1906 1907 1908 1909 1910 1911 1912 1913 1914 1915…" at bounding box center [549, 221] width 21 height 8
click at [537, 243] on div "1" at bounding box center [538, 243] width 8 height 8
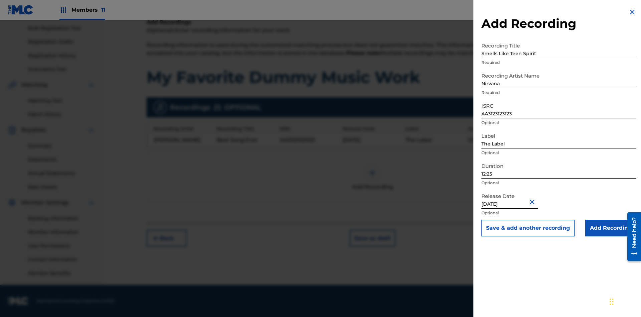
click at [611, 228] on input "Add Recording" at bounding box center [611, 227] width 51 height 17
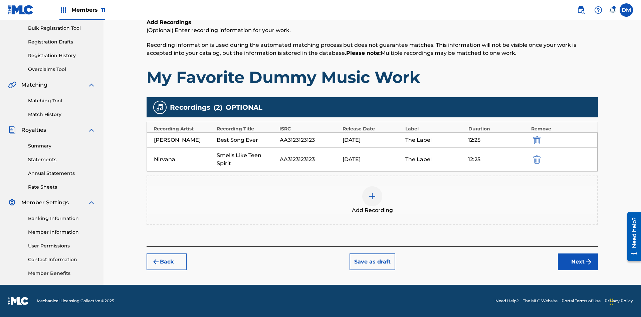
click at [578, 262] on button "Next" at bounding box center [578, 261] width 40 height 17
